Goal: Information Seeking & Learning: Learn about a topic

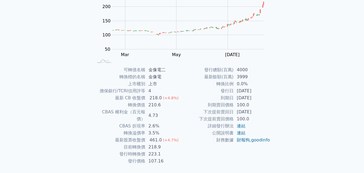
scroll to position [77, 0]
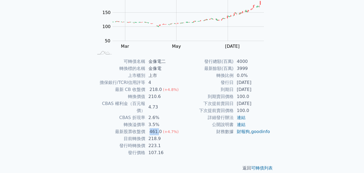
drag, startPoint x: 149, startPoint y: 125, endPoint x: 159, endPoint y: 127, distance: 10.5
click at [159, 128] on div "461.0" at bounding box center [156, 131] width 15 height 7
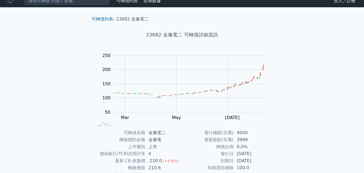
scroll to position [0, 0]
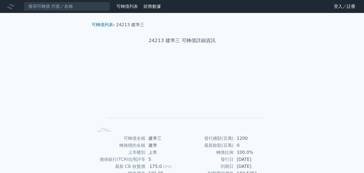
click at [107, 25] on link "可轉債列表" at bounding box center [103, 24] width 22 height 5
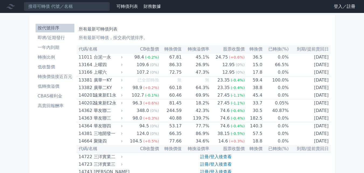
click at [352, 7] on link "登入／註冊" at bounding box center [345, 6] width 30 height 9
click at [58, 37] on li "即將/近期發行" at bounding box center [55, 38] width 39 height 6
click at [353, 5] on link "登入／註冊" at bounding box center [345, 6] width 30 height 9
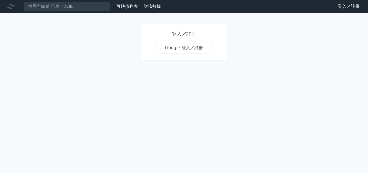
click at [191, 33] on h1 "登入／註冊" at bounding box center [184, 34] width 56 height 8
click at [198, 47] on link "Google 登入／註冊" at bounding box center [184, 47] width 56 height 11
